Goal: Transaction & Acquisition: Purchase product/service

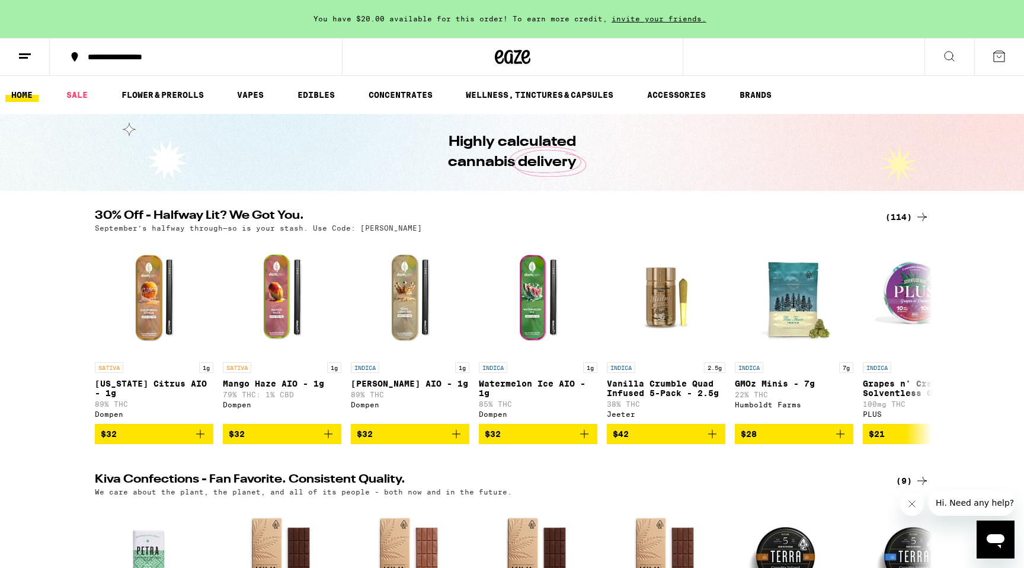
click at [913, 215] on div "(114)" at bounding box center [908, 217] width 44 height 14
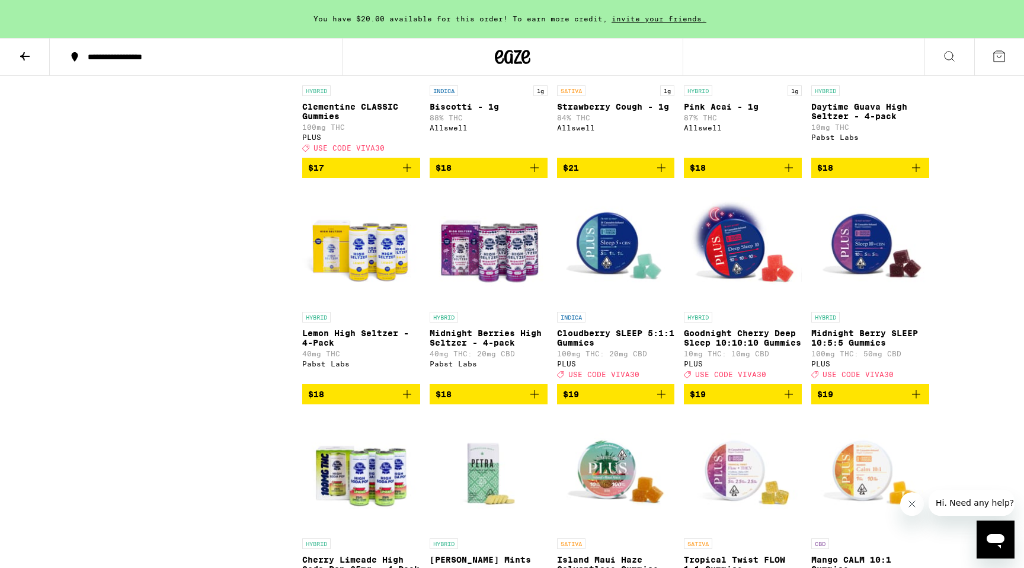
scroll to position [1800, 0]
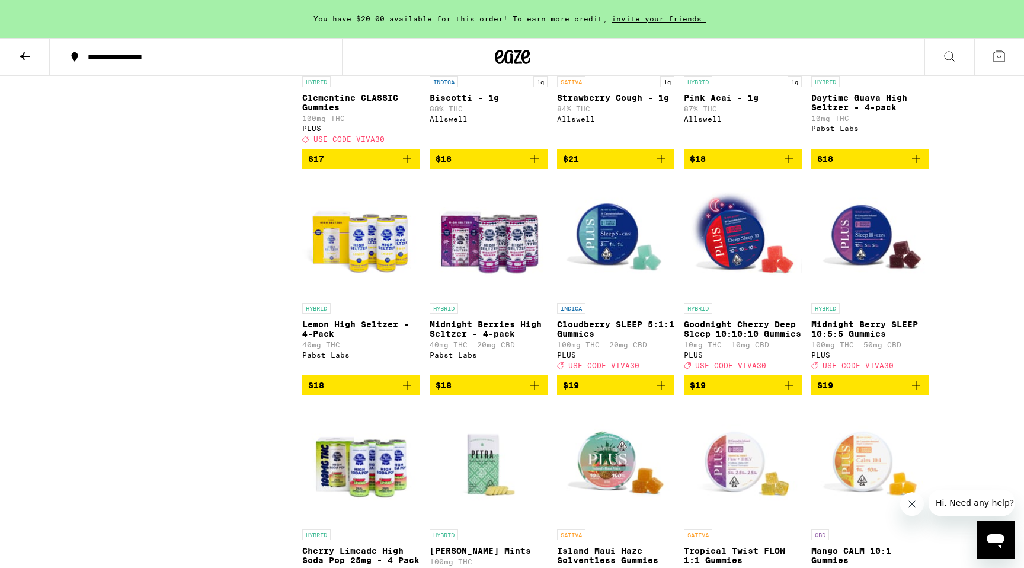
click at [663, 392] on icon "Add to bag" at bounding box center [661, 385] width 14 height 14
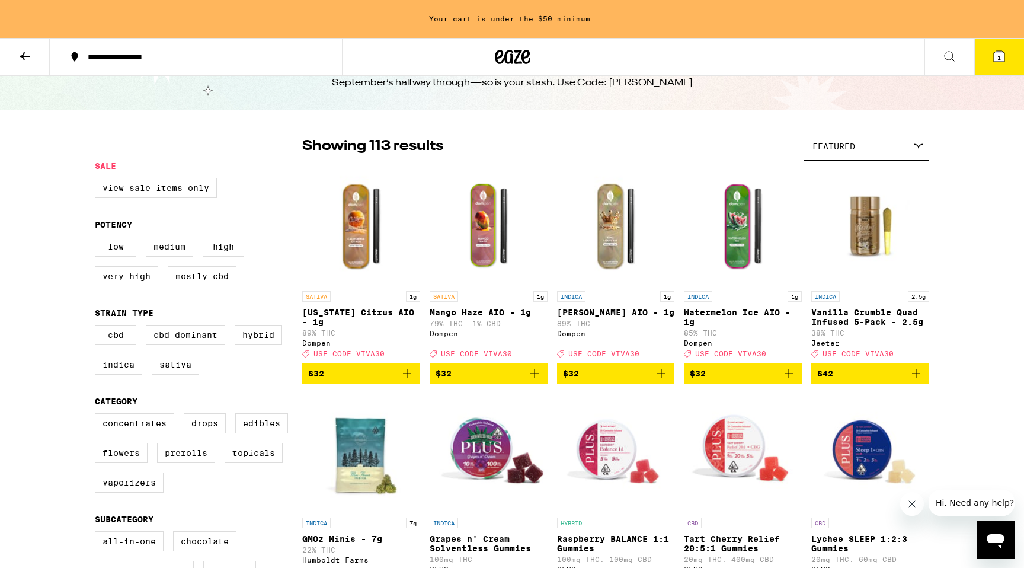
scroll to position [43, 0]
click at [119, 344] on label "CBD" at bounding box center [115, 334] width 41 height 20
click at [98, 327] on input "CBD" at bounding box center [97, 326] width 1 height 1
checkbox input "true"
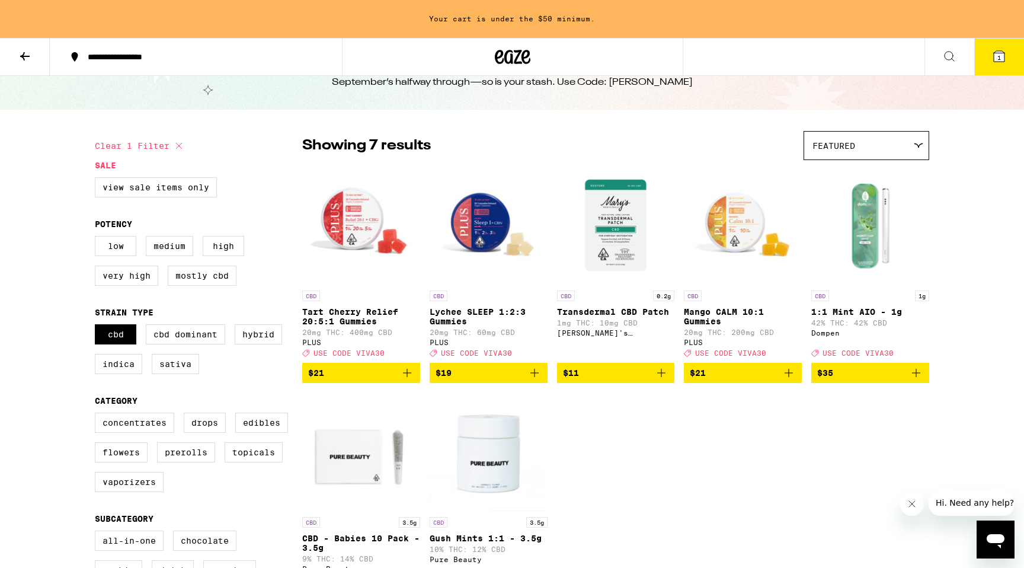
click at [409, 380] on icon "Add to bag" at bounding box center [407, 373] width 14 height 14
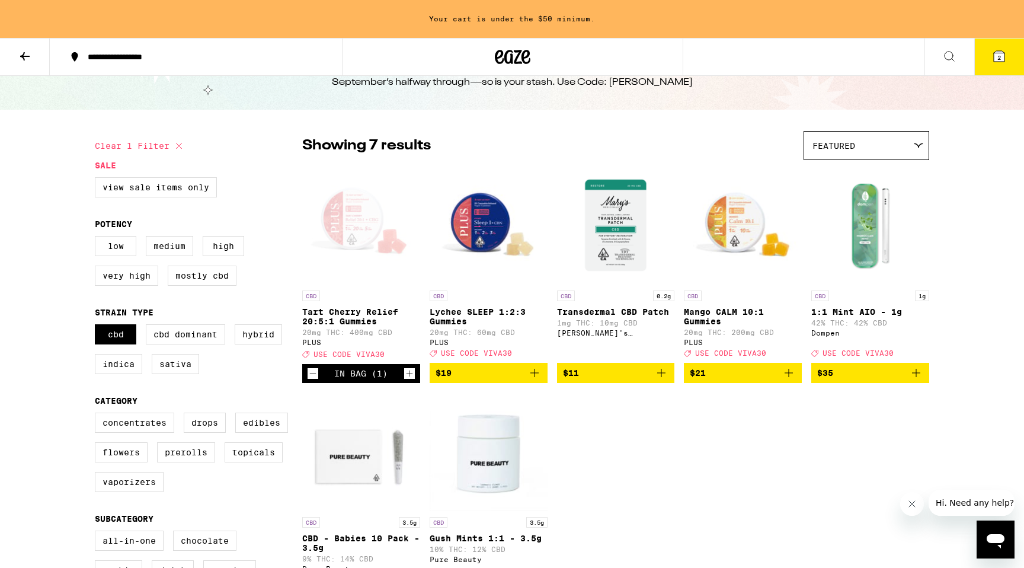
click at [532, 380] on icon "Add to bag" at bounding box center [535, 373] width 14 height 14
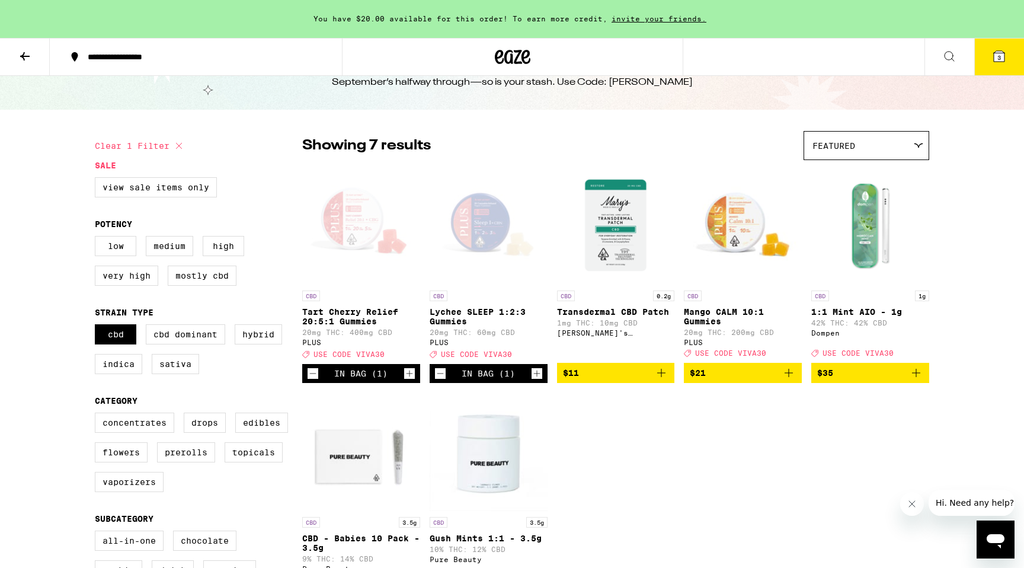
click at [791, 380] on icon "Add to bag" at bounding box center [789, 373] width 14 height 14
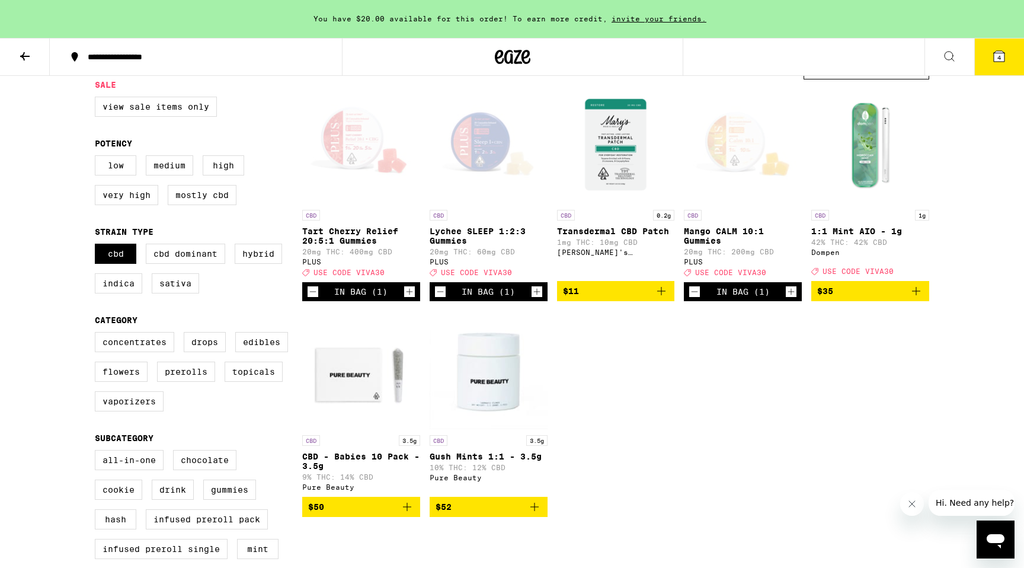
scroll to position [125, 0]
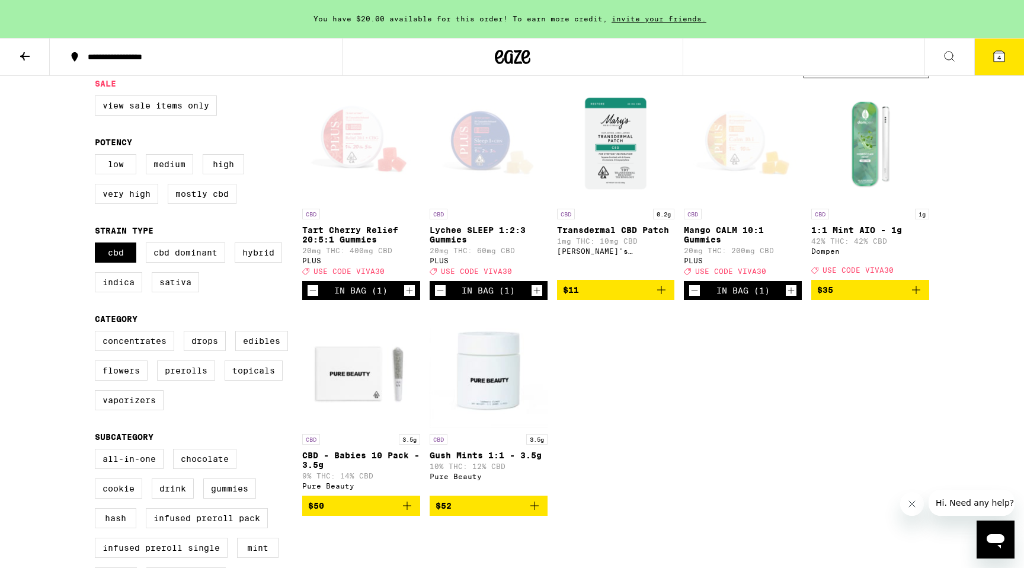
click at [1009, 47] on button "4" at bounding box center [999, 57] width 50 height 37
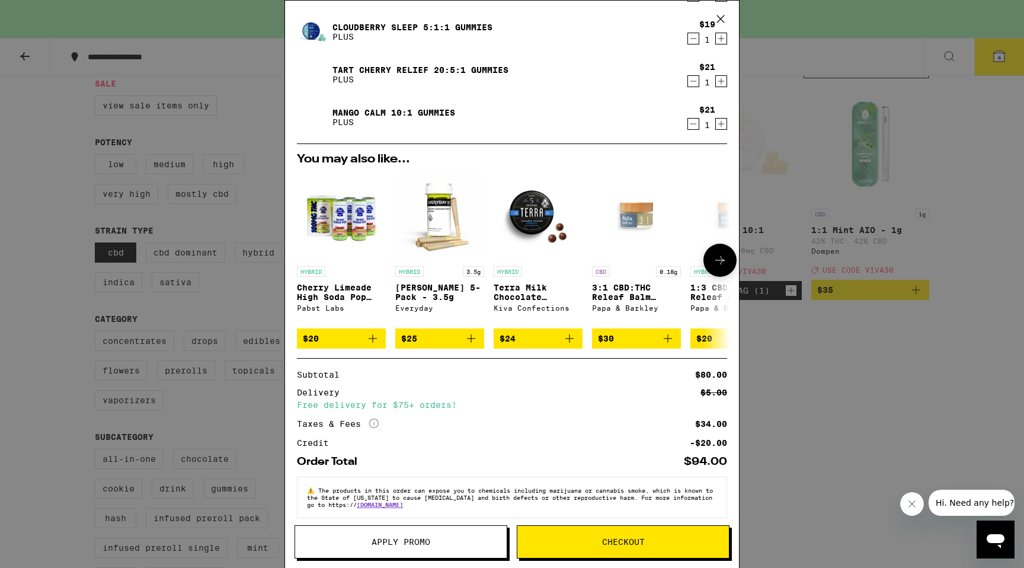
scroll to position [123, 0]
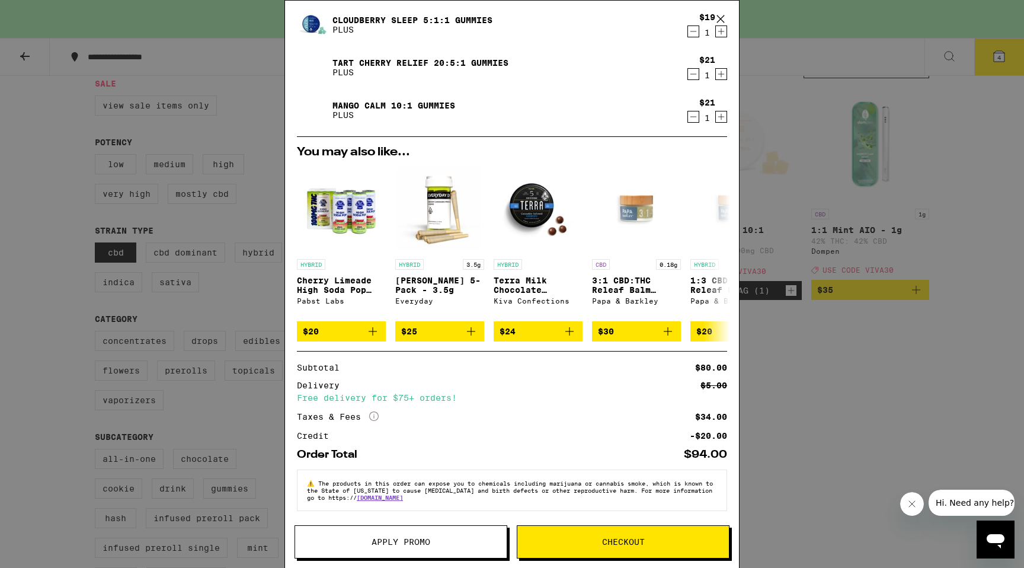
click at [436, 551] on button "Apply Promo" at bounding box center [401, 541] width 213 height 33
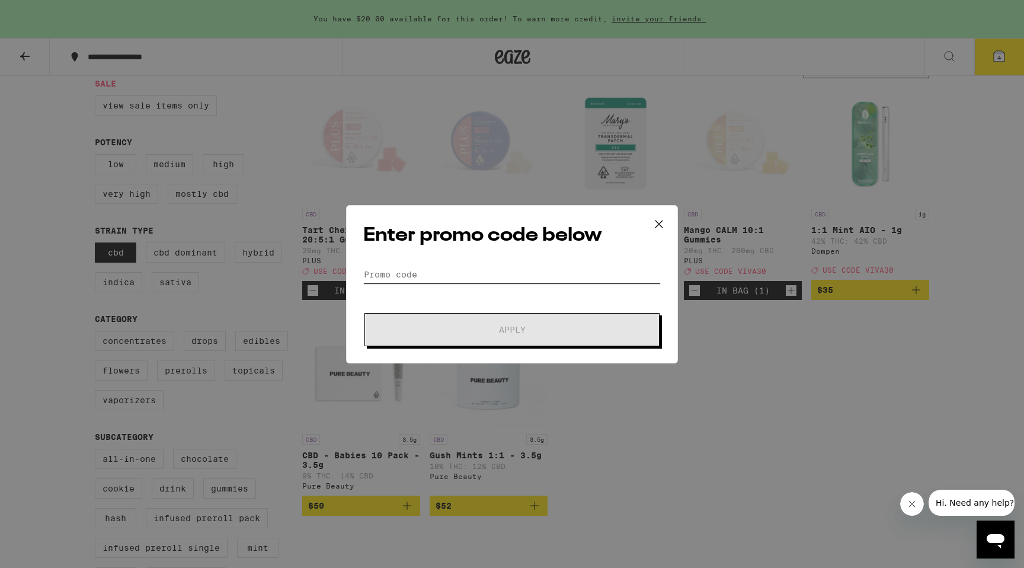
click at [427, 267] on input "Promo Code" at bounding box center [512, 275] width 298 height 18
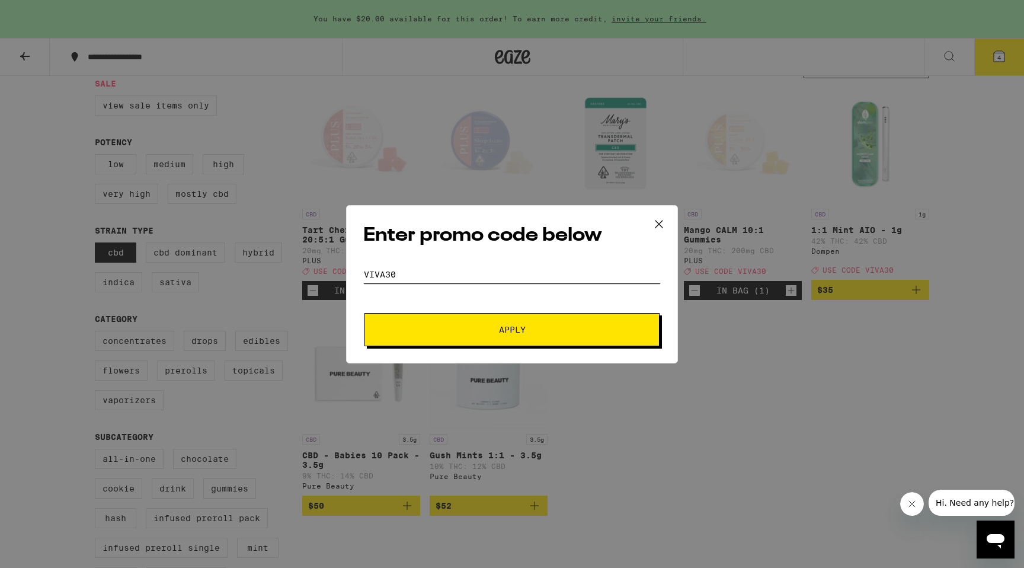
type input "VIVA30"
click at [458, 313] on button "Apply" at bounding box center [512, 329] width 295 height 33
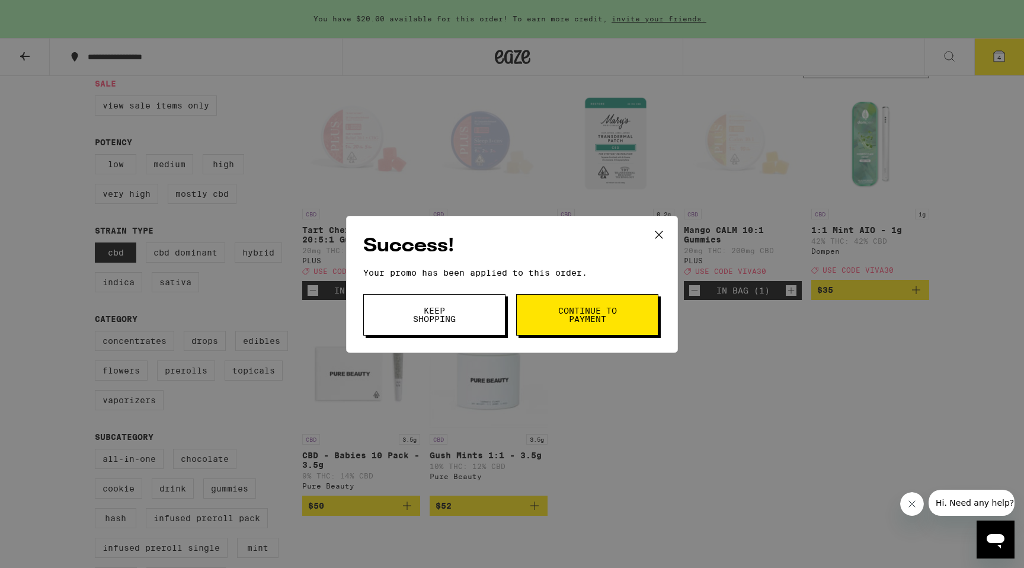
click at [468, 318] on button "Keep Shopping" at bounding box center [434, 314] width 142 height 41
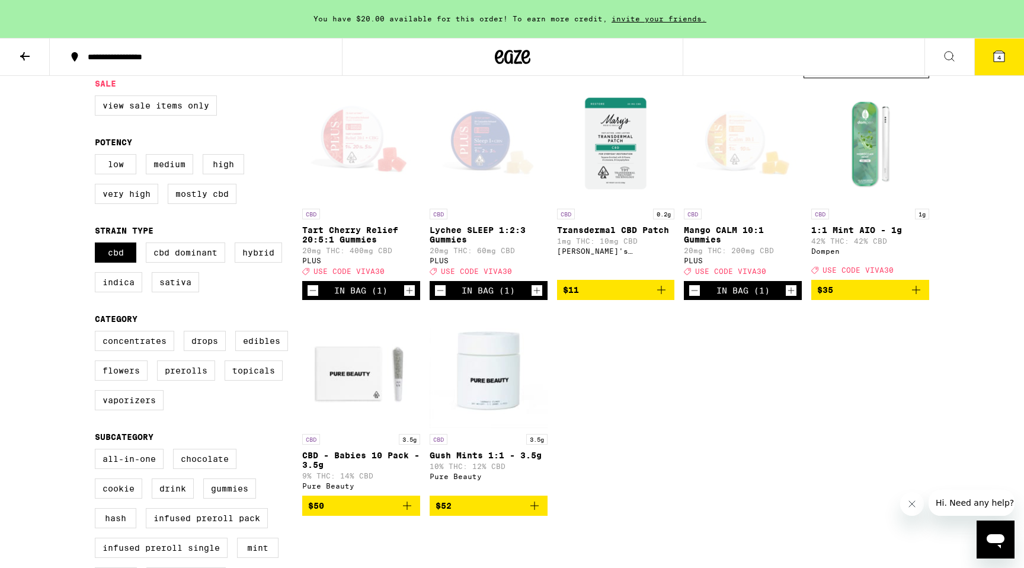
click at [988, 55] on button "4" at bounding box center [999, 57] width 50 height 37
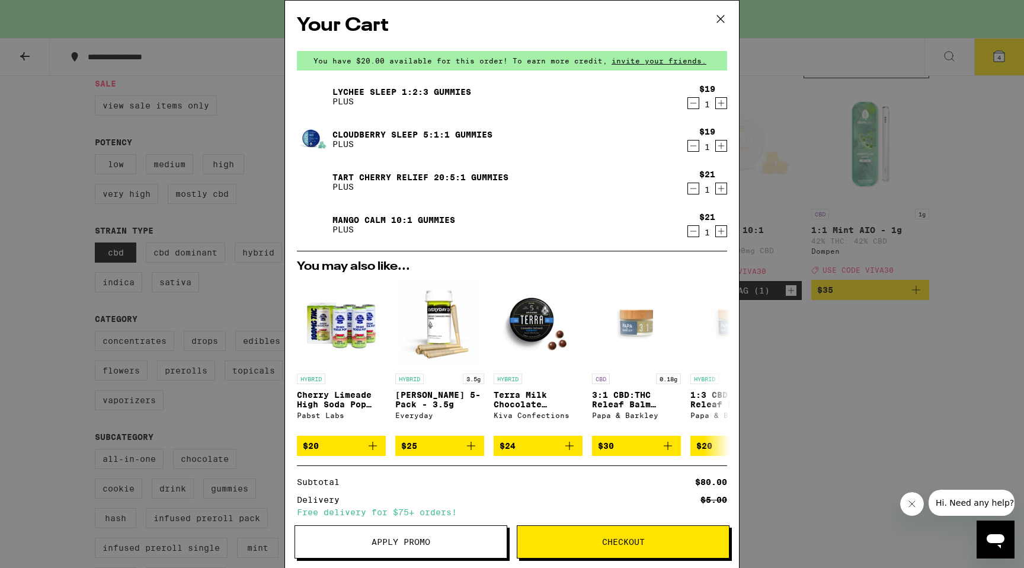
click at [695, 146] on icon "Decrement" at bounding box center [693, 146] width 11 height 14
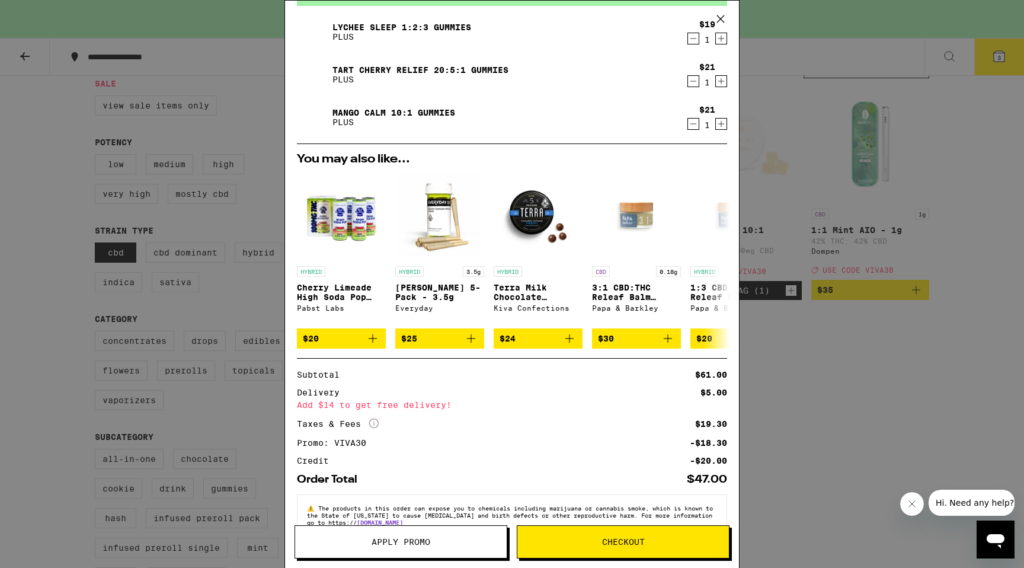
scroll to position [68, 0]
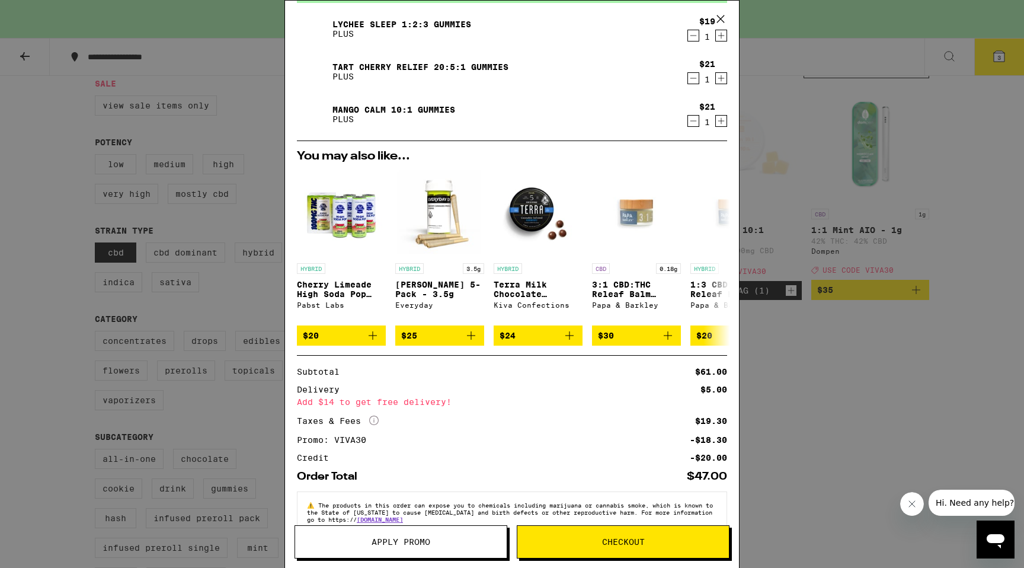
click at [761, 474] on div "Your Cart You have $20.00 available for this order! To earn more credit, invite…" at bounding box center [512, 284] width 1024 height 568
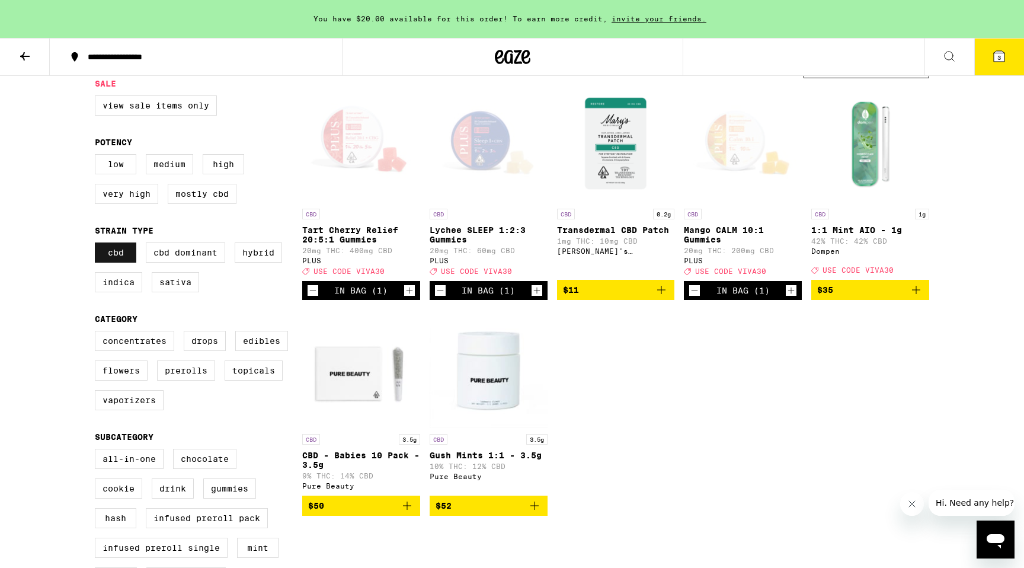
click at [119, 259] on label "CBD" at bounding box center [115, 252] width 41 height 20
click at [98, 245] on input "CBD" at bounding box center [97, 244] width 1 height 1
checkbox input "false"
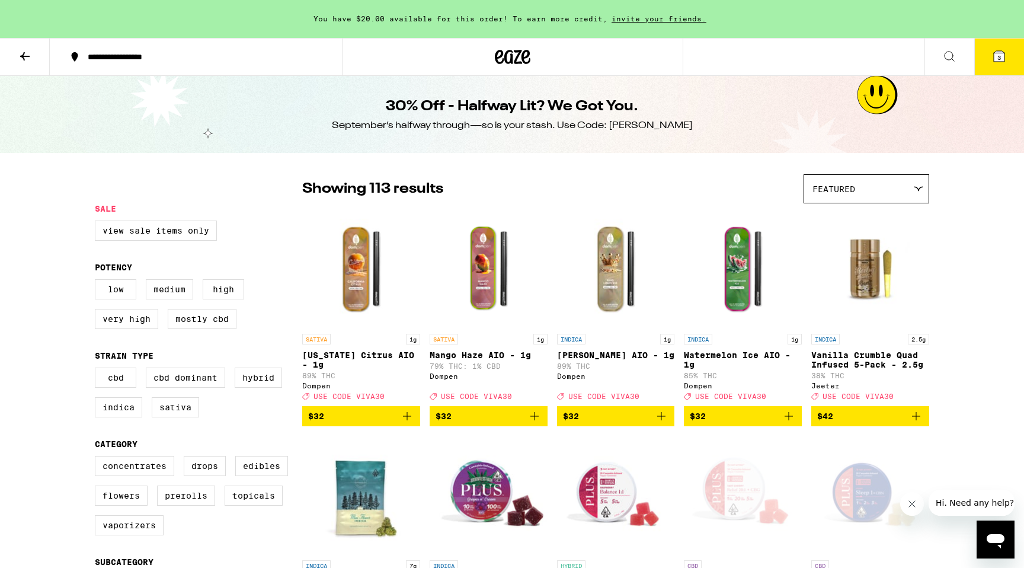
click at [813, 188] on span "Featured" at bounding box center [834, 188] width 43 height 9
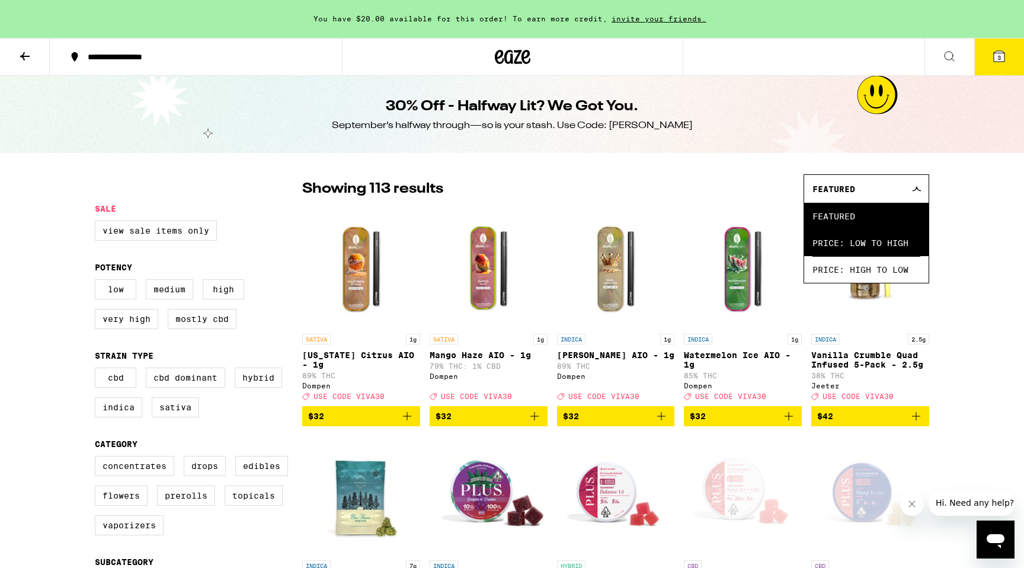
click at [823, 239] on span "Price: Low to High" at bounding box center [867, 242] width 108 height 27
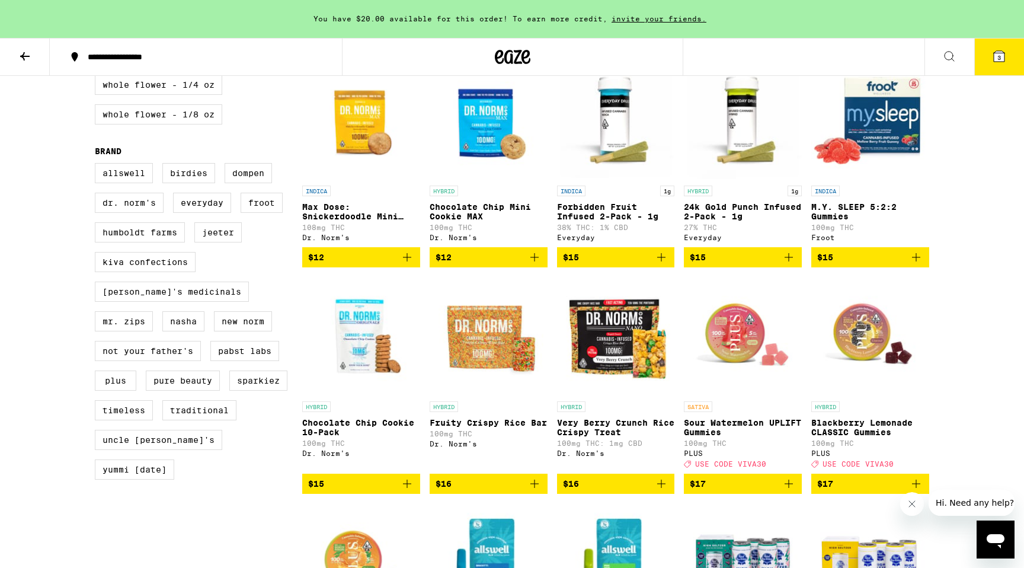
scroll to position [798, 0]
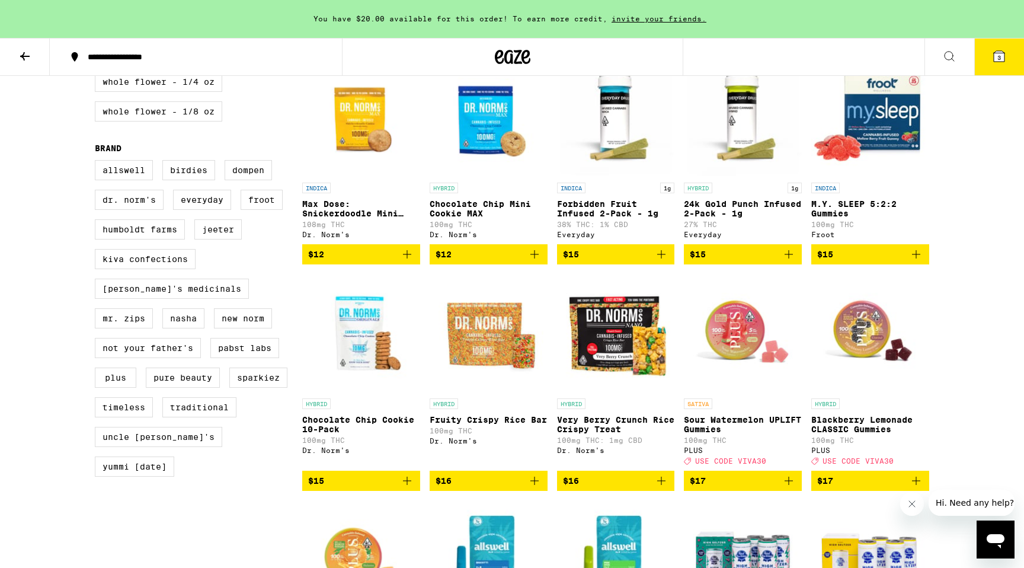
click at [408, 488] on icon "Add to bag" at bounding box center [407, 481] width 14 height 14
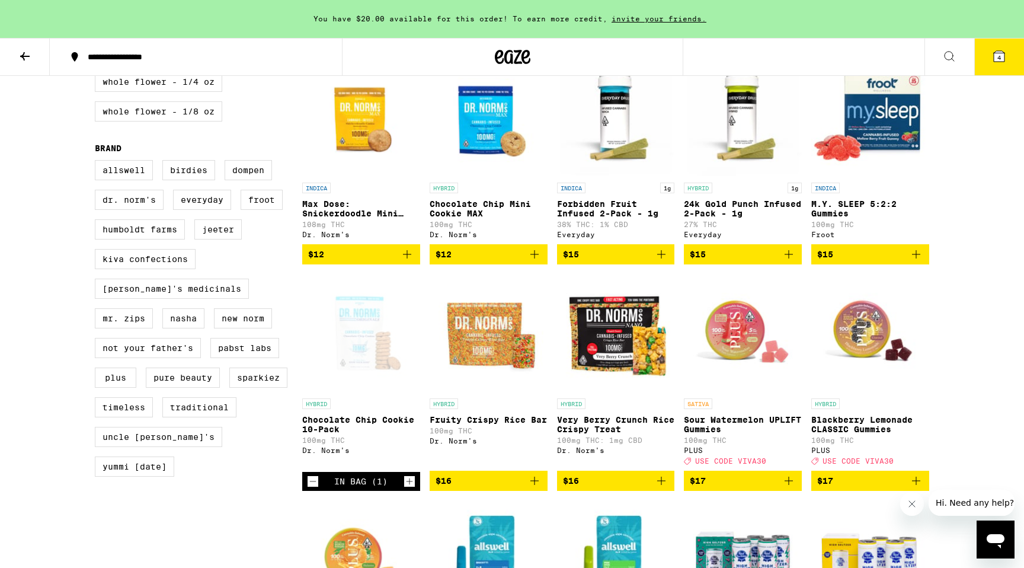
click at [989, 49] on button "4" at bounding box center [999, 57] width 50 height 37
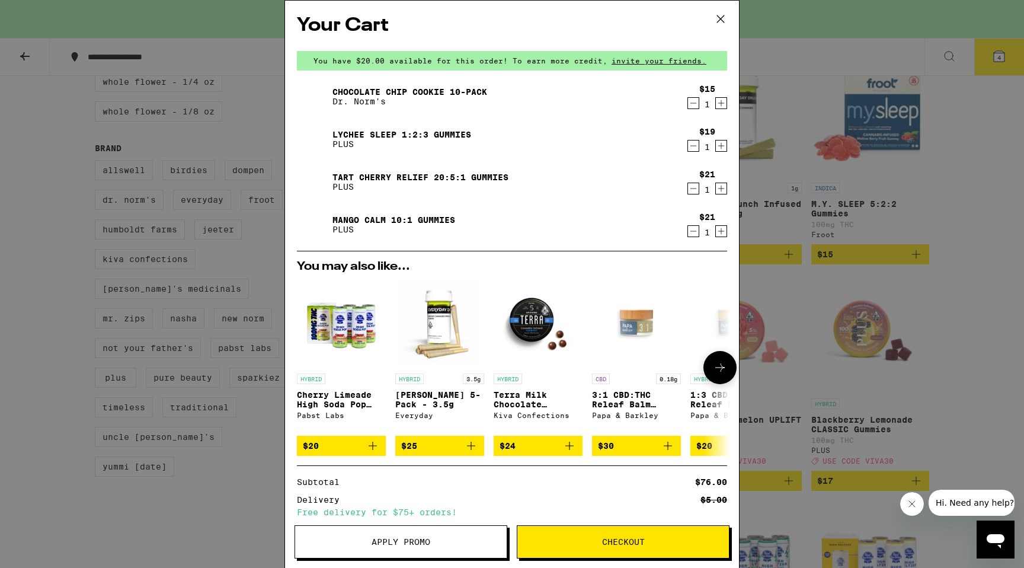
scroll to position [140, 0]
